Goal: Browse casually: Explore the website without a specific task or goal

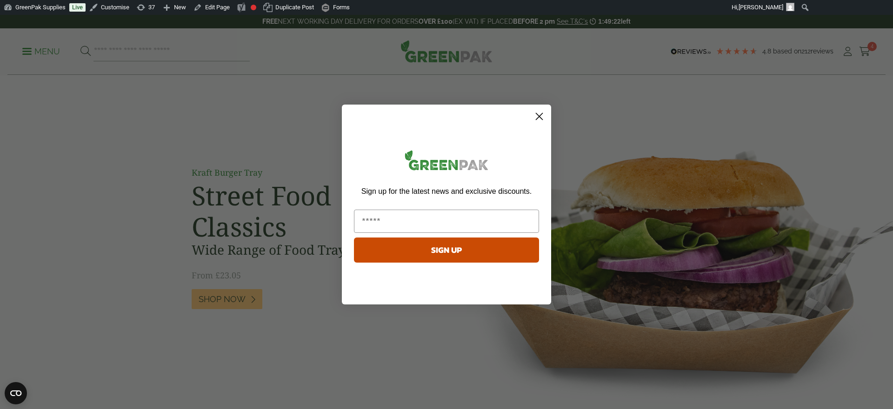
click at [544, 120] on circle "Close dialog" at bounding box center [539, 116] width 15 height 15
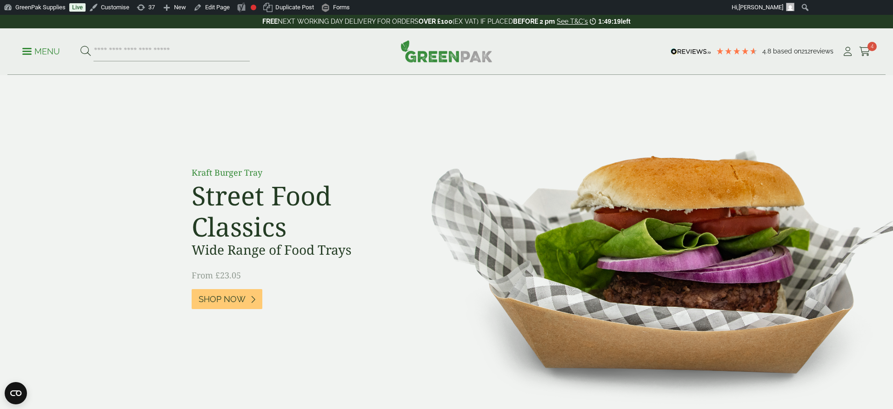
click at [291, 196] on h2 "Street Food Classics" at bounding box center [296, 211] width 209 height 62
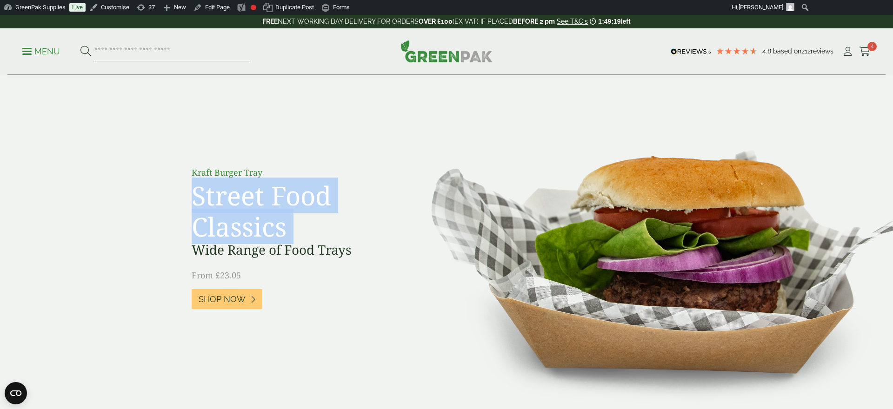
click at [291, 196] on h2 "Street Food Classics" at bounding box center [296, 211] width 209 height 62
click at [276, 196] on h2 "Street Food Classics" at bounding box center [296, 211] width 209 height 62
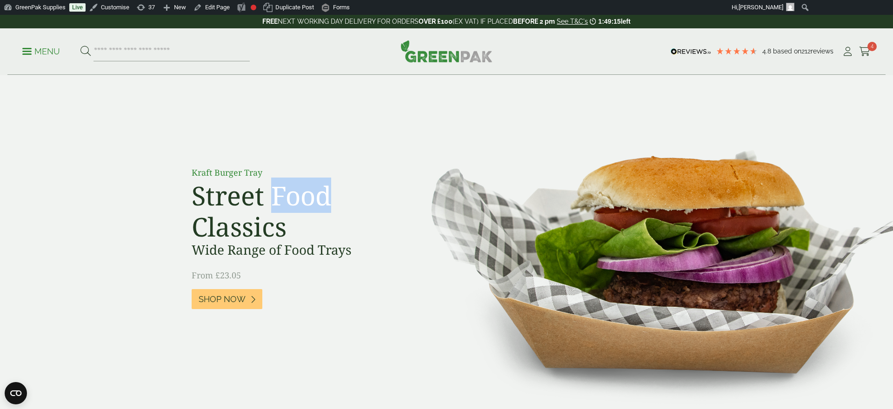
click at [276, 196] on h2 "Street Food Classics" at bounding box center [296, 211] width 209 height 62
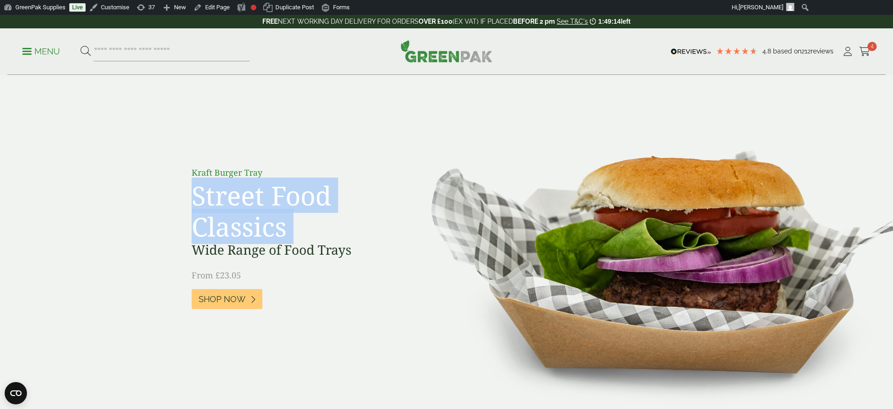
click at [276, 196] on h2 "Street Food Classics" at bounding box center [296, 211] width 209 height 62
click at [275, 196] on h2 "Street Food Classics" at bounding box center [296, 211] width 209 height 62
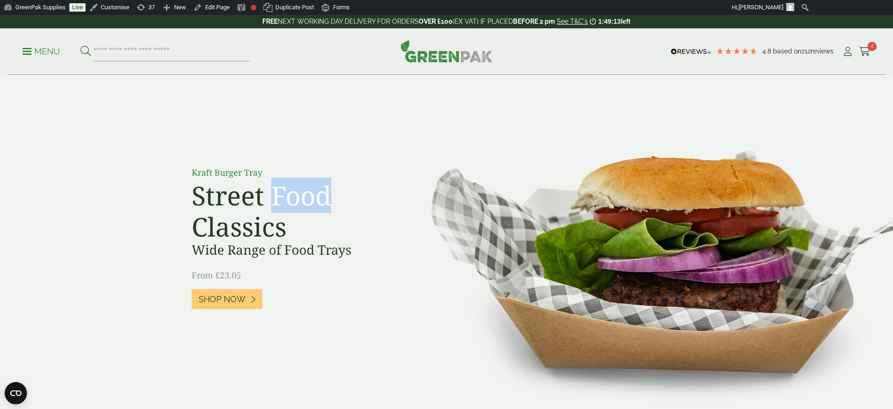
click at [275, 196] on h2 "Street Food Classics" at bounding box center [296, 211] width 209 height 62
click at [276, 196] on h2 "Street Food Classics" at bounding box center [296, 211] width 209 height 62
click at [275, 196] on h2 "Street Food Classics" at bounding box center [296, 211] width 209 height 62
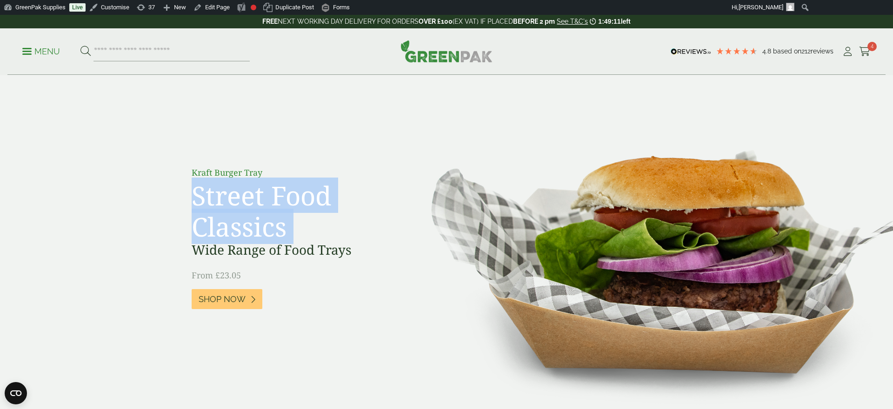
click at [275, 196] on h2 "Street Food Classics" at bounding box center [296, 211] width 209 height 62
click at [276, 196] on h2 "Street Food Classics" at bounding box center [296, 211] width 209 height 62
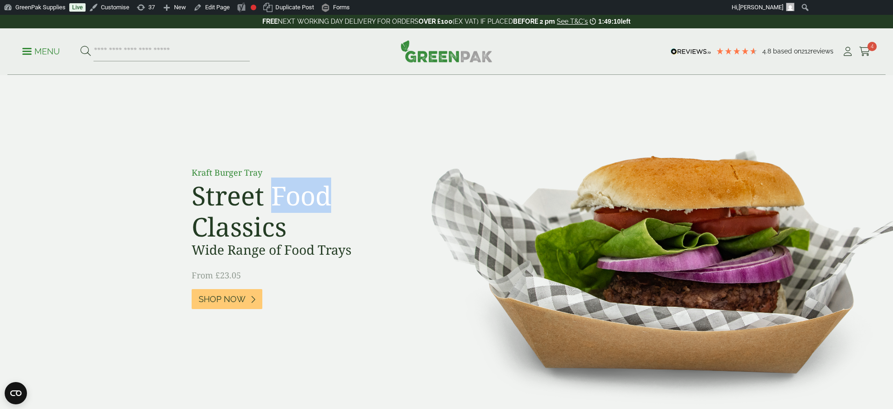
click at [276, 196] on h2 "Street Food Classics" at bounding box center [296, 211] width 209 height 62
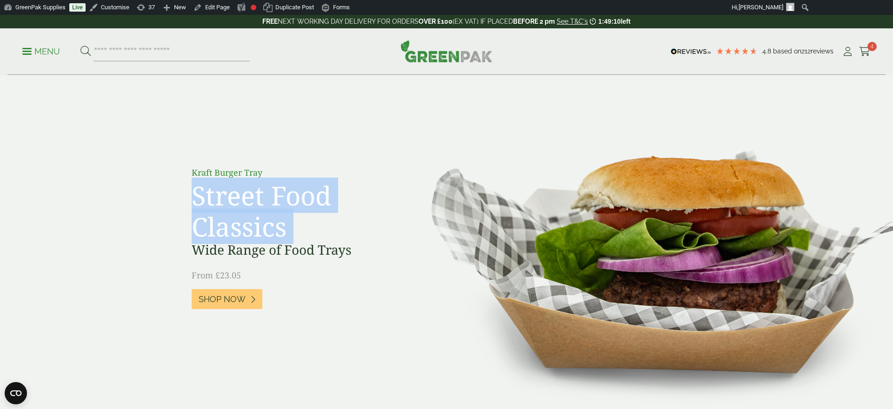
click at [276, 196] on h2 "Street Food Classics" at bounding box center [296, 211] width 209 height 62
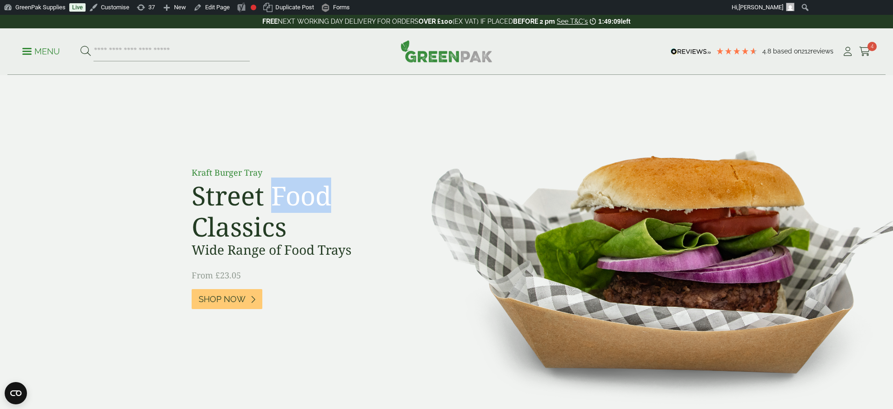
click at [276, 196] on h2 "Street Food Classics" at bounding box center [296, 211] width 209 height 62
